Goal: Navigation & Orientation: Go to known website

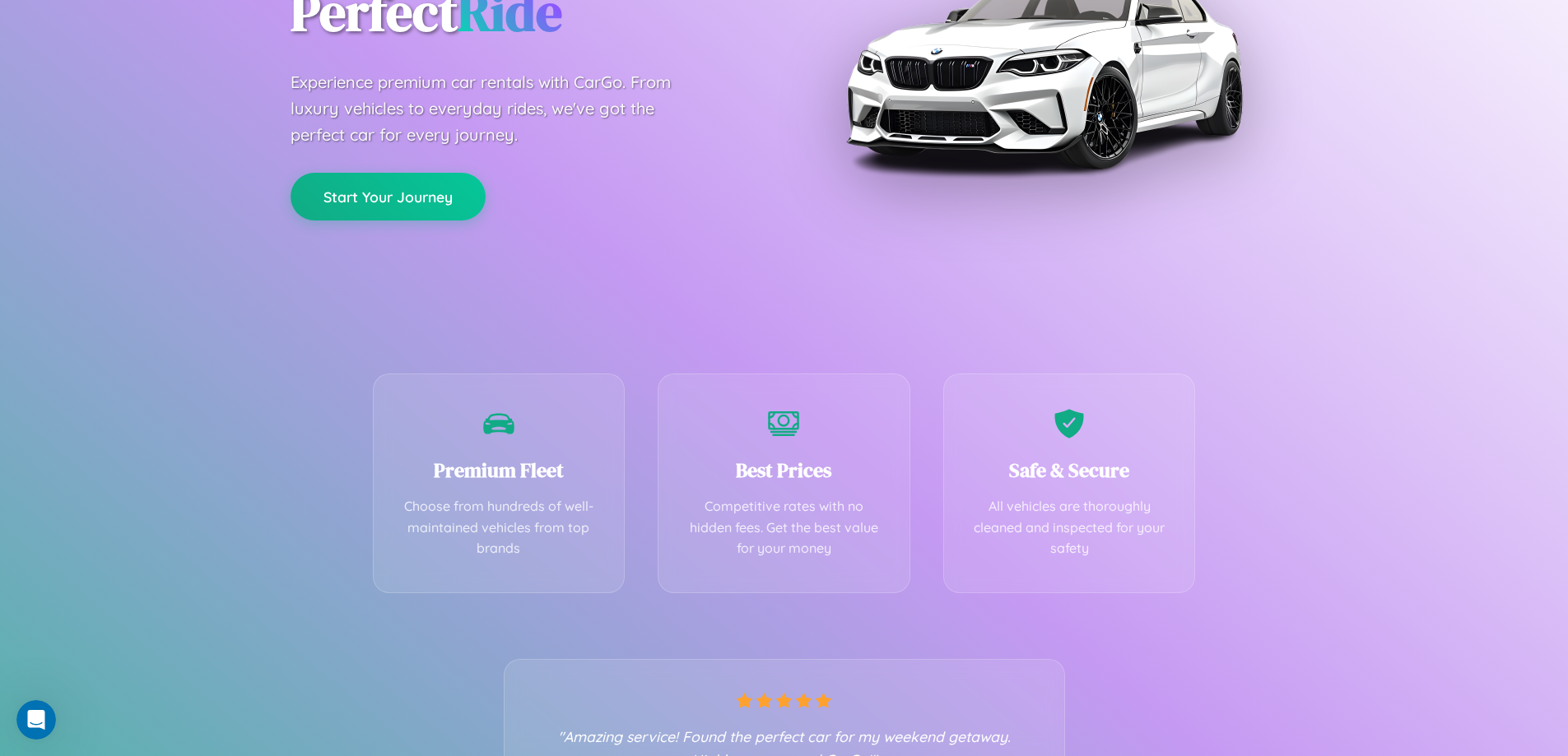
scroll to position [324, 0]
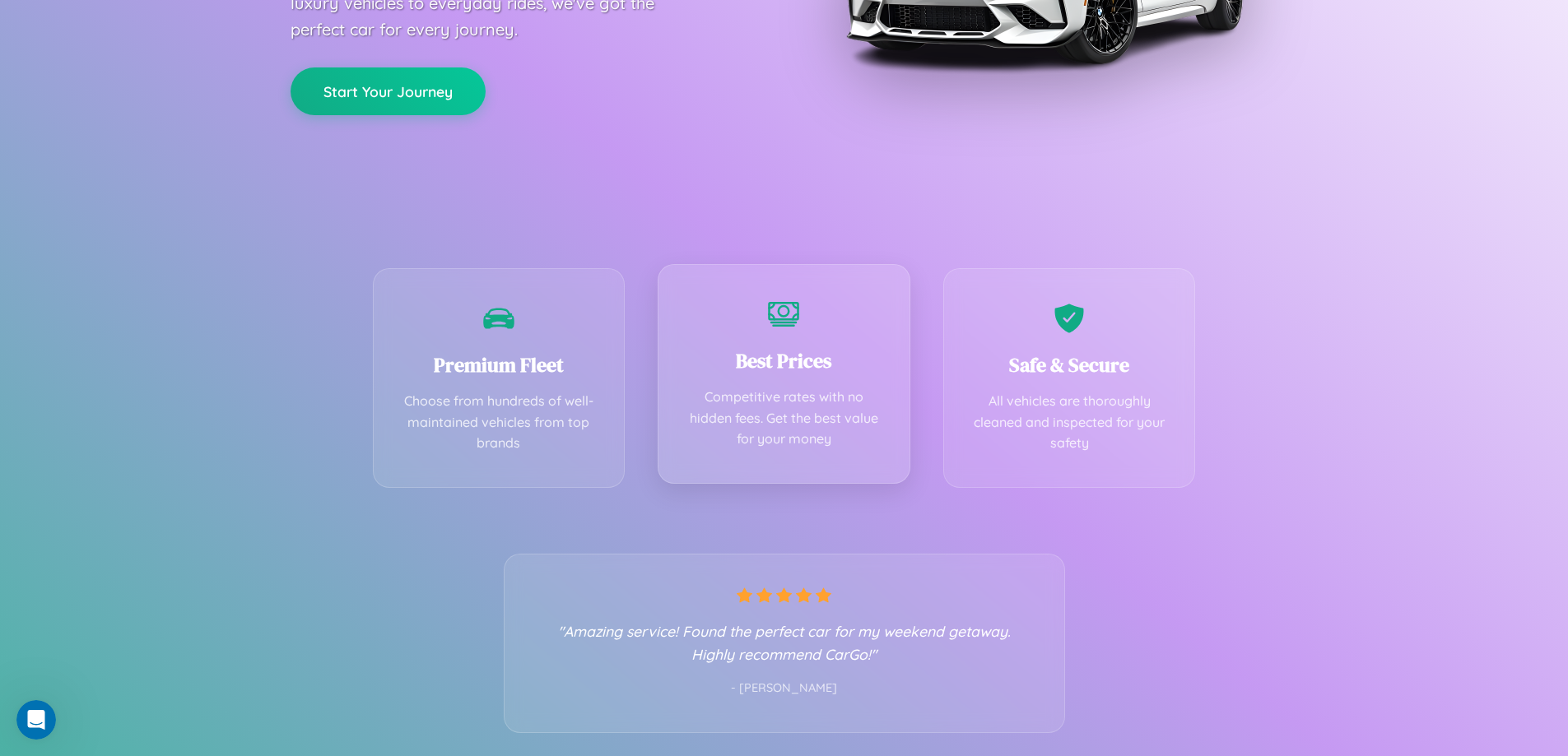
click at [784, 378] on div "Best Prices Competitive rates with no hidden fees. Get the best value for your …" at bounding box center [784, 373] width 253 height 219
click at [388, 89] on button "Start Your Journey" at bounding box center [389, 89] width 195 height 48
click at [388, 89] on button "Start Your Journey" at bounding box center [389, 89] width 195 height 48
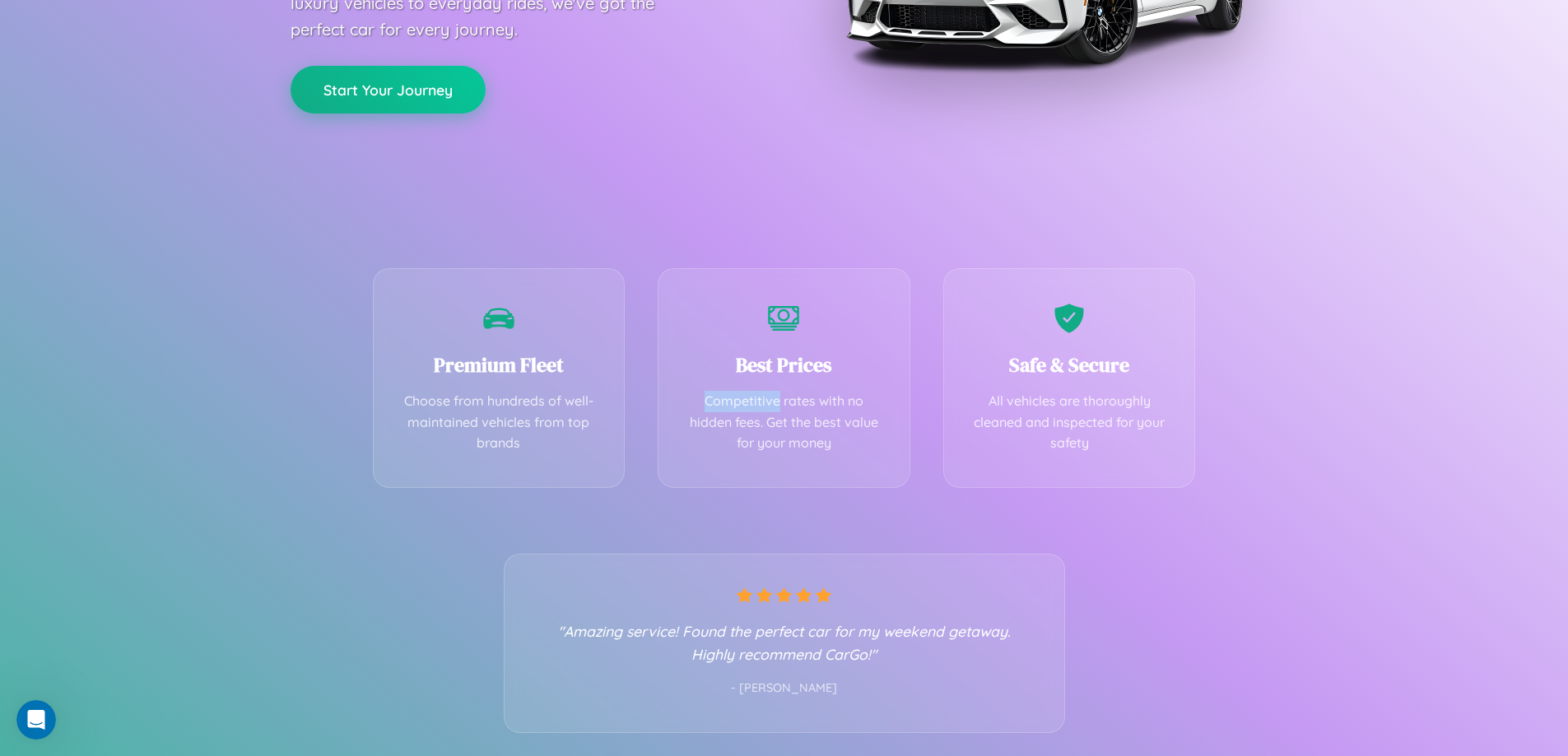
click at [388, 89] on button "Start Your Journey" at bounding box center [389, 89] width 195 height 48
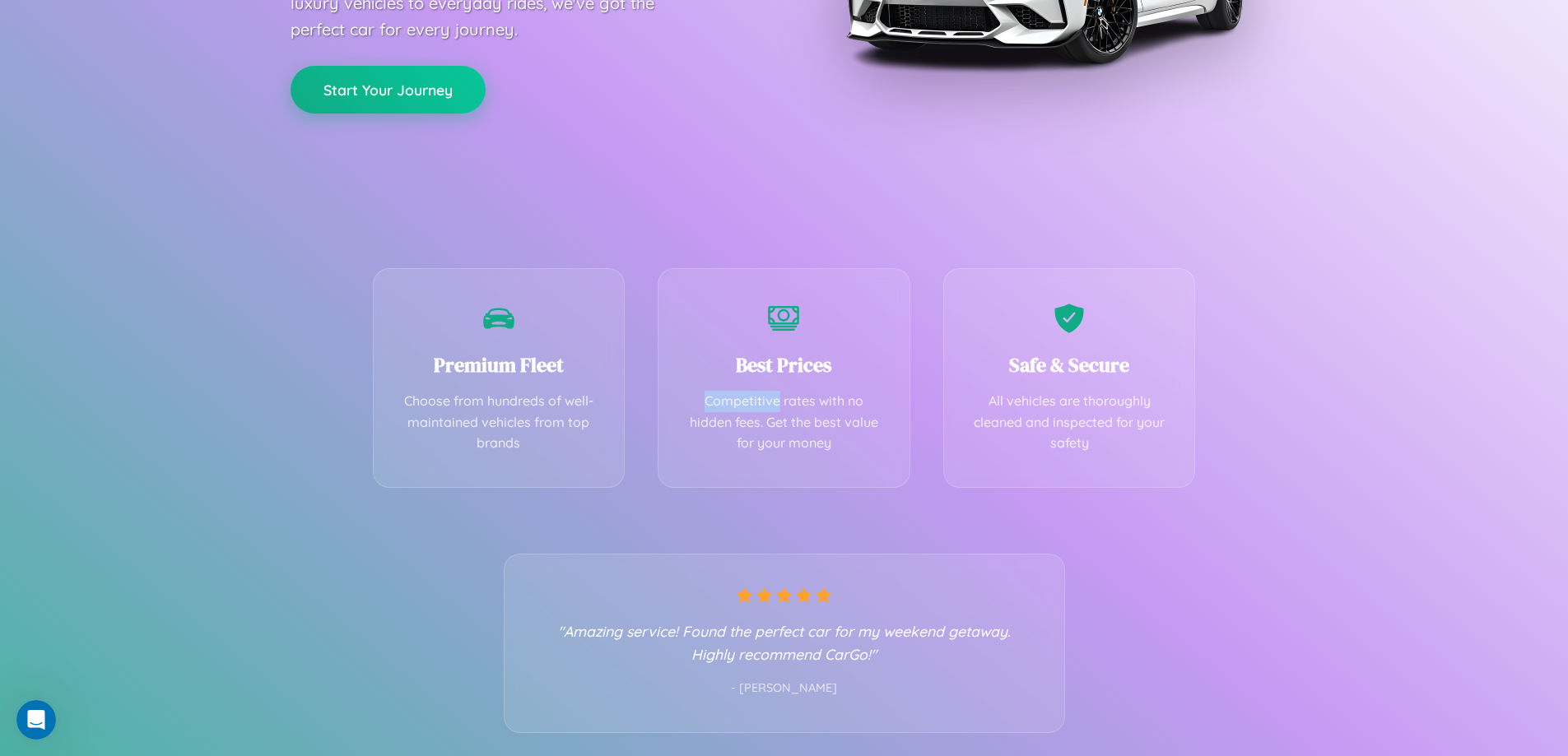
click at [388, 89] on button "Start Your Journey" at bounding box center [389, 89] width 195 height 48
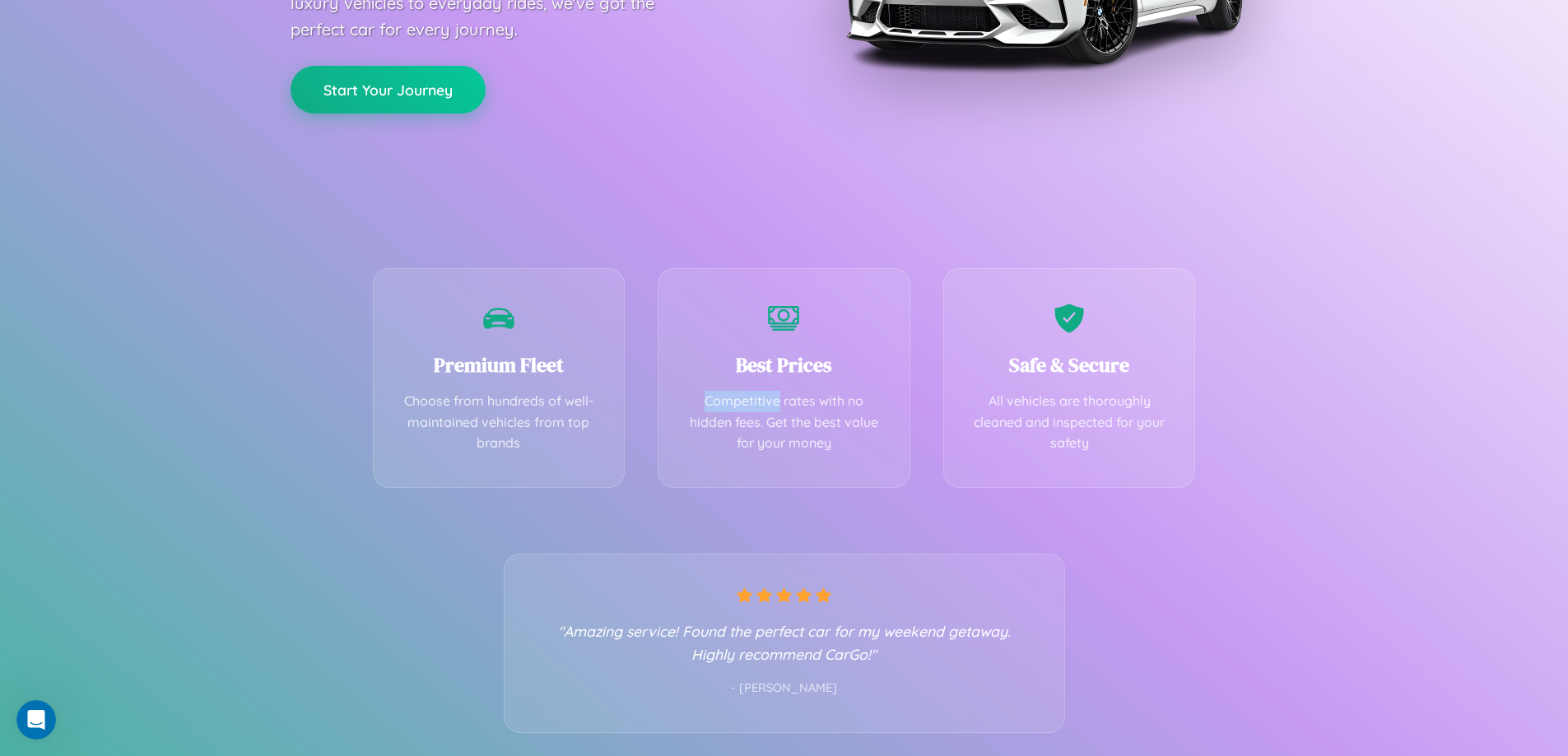
click at [388, 89] on button "Start Your Journey" at bounding box center [389, 89] width 195 height 48
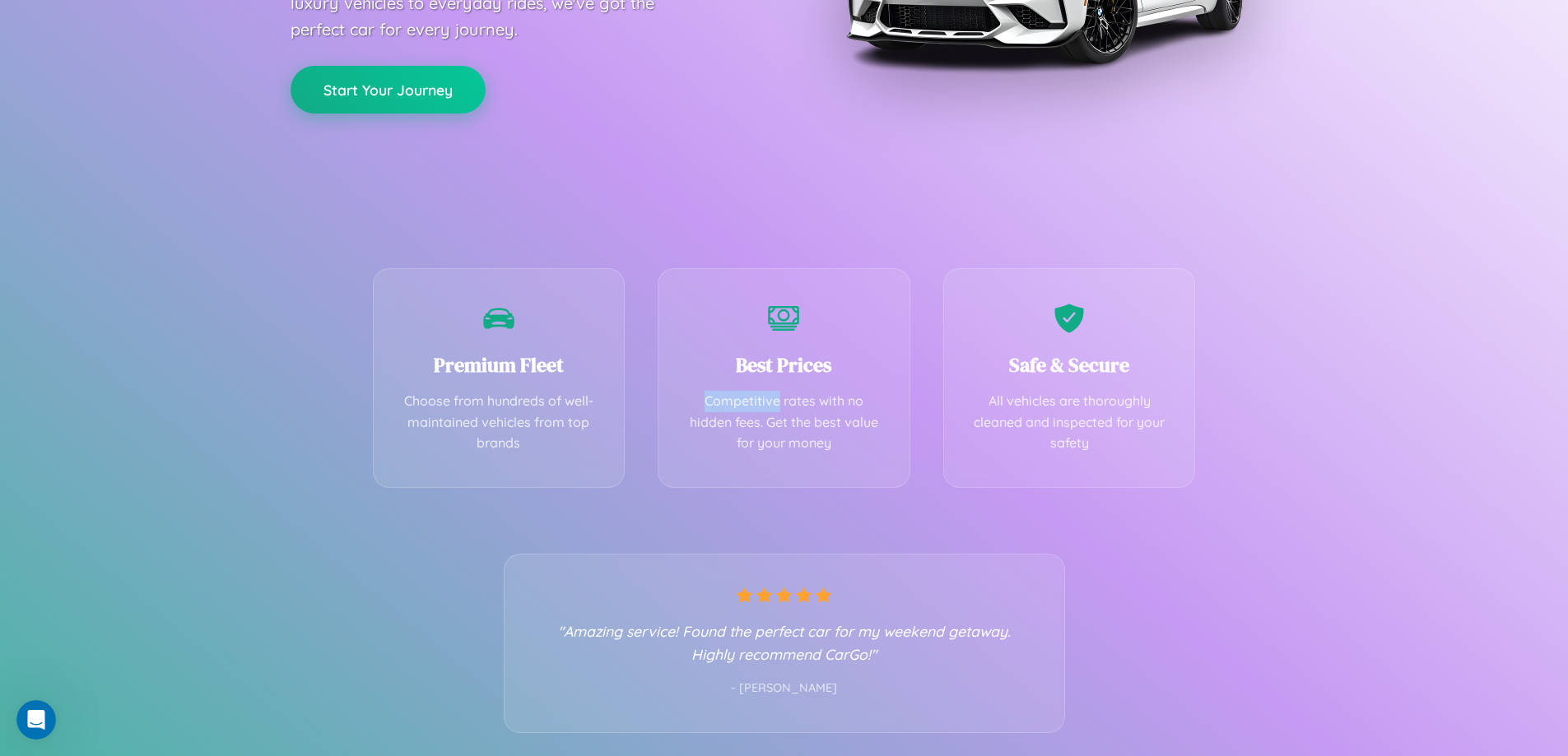
click at [388, 89] on button "Start Your Journey" at bounding box center [389, 89] width 195 height 48
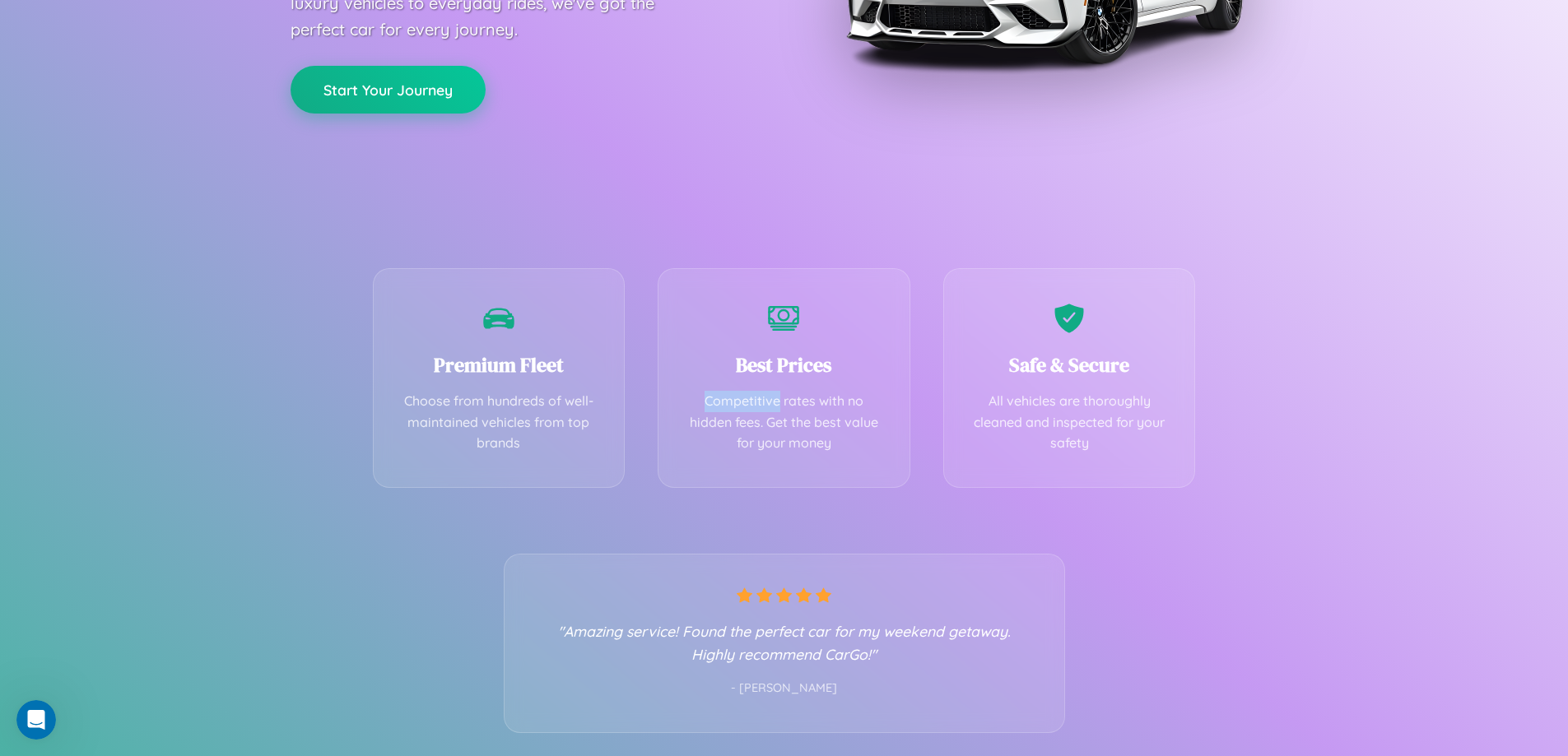
click at [388, 89] on button "Start Your Journey" at bounding box center [389, 89] width 195 height 48
